Goal: Navigation & Orientation: Go to known website

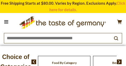
click at [53, 22] on icon at bounding box center [62, 21] width 87 height 11
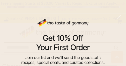
scroll to position [124, 0]
